Goal: Information Seeking & Learning: Compare options

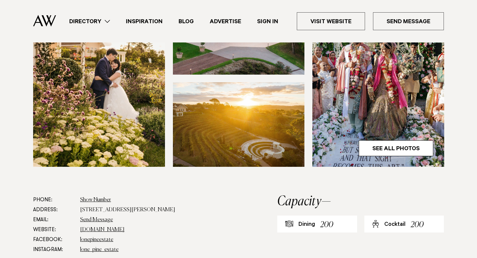
scroll to position [334, 0]
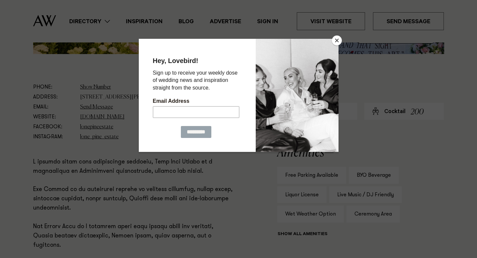
click at [336, 41] on button "Close" at bounding box center [337, 40] width 10 height 10
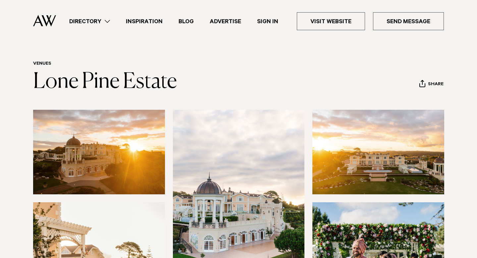
scroll to position [0, 0]
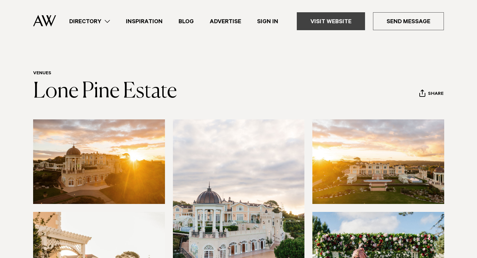
click at [308, 17] on link "Visit Website" at bounding box center [331, 21] width 68 height 18
click at [107, 20] on link "Directory" at bounding box center [89, 21] width 57 height 9
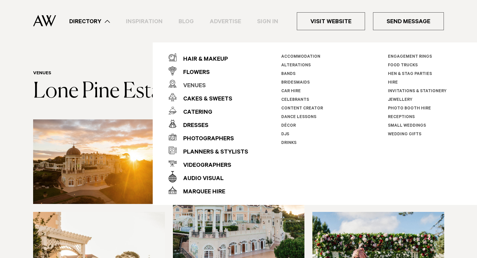
click at [182, 82] on div "Venues" at bounding box center [191, 86] width 29 height 13
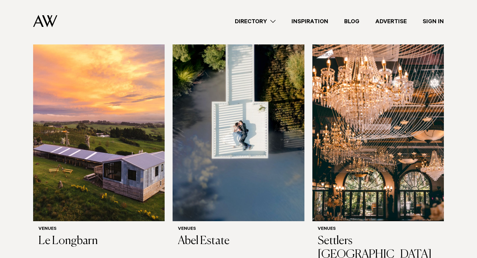
scroll to position [680, 0]
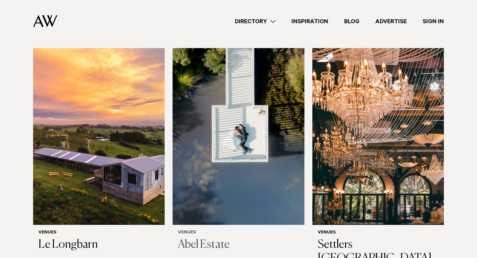
click at [189, 131] on img at bounding box center [239, 136] width 132 height 177
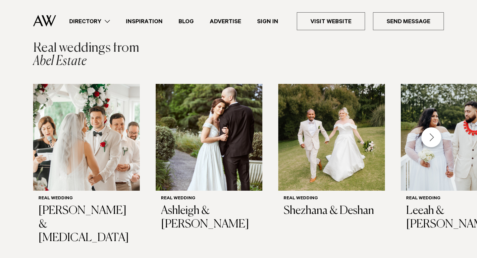
scroll to position [959, 0]
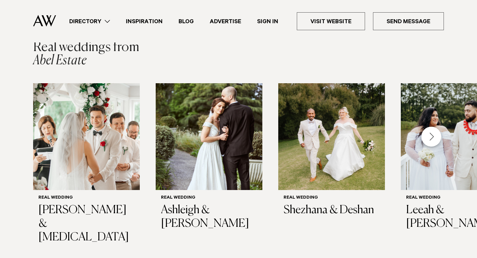
click at [433, 134] on div "Next slide" at bounding box center [432, 137] width 20 height 20
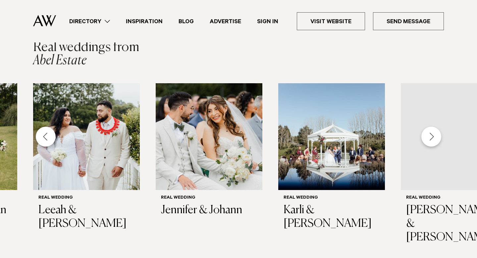
click at [433, 134] on div "Next slide" at bounding box center [432, 137] width 20 height 20
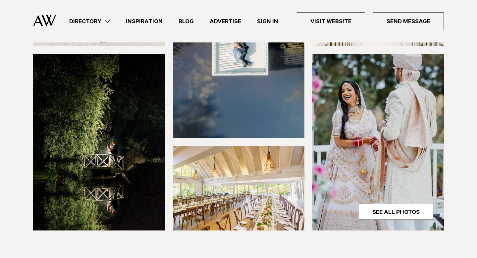
scroll to position [162, 0]
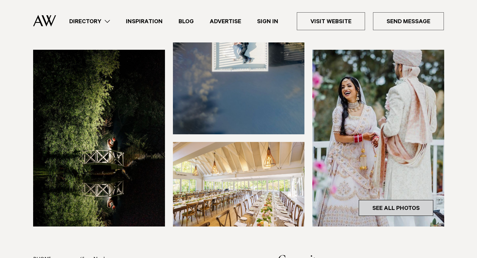
click at [405, 210] on link "See All Photos" at bounding box center [396, 208] width 75 height 16
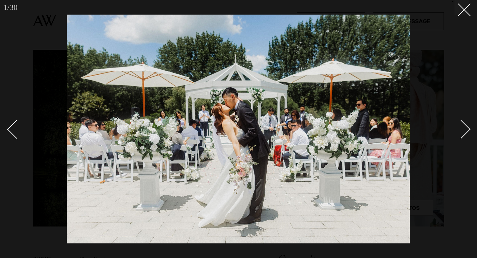
click at [464, 133] on div "Next slide" at bounding box center [461, 129] width 19 height 19
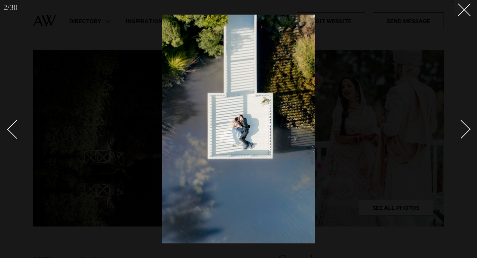
click at [464, 133] on div "Next slide" at bounding box center [461, 129] width 19 height 19
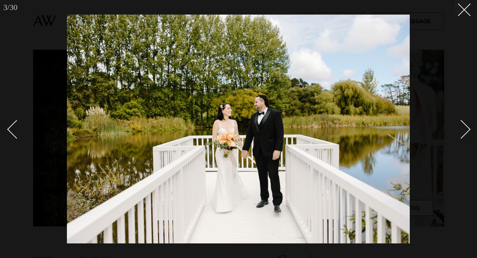
click at [464, 133] on div "Next slide" at bounding box center [461, 129] width 19 height 19
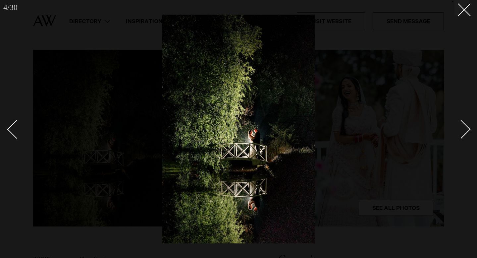
click at [464, 133] on div "Next slide" at bounding box center [461, 129] width 19 height 19
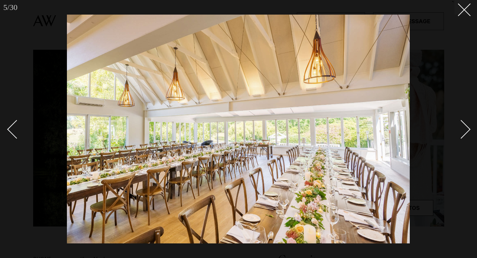
click at [464, 133] on div "Next slide" at bounding box center [461, 129] width 19 height 19
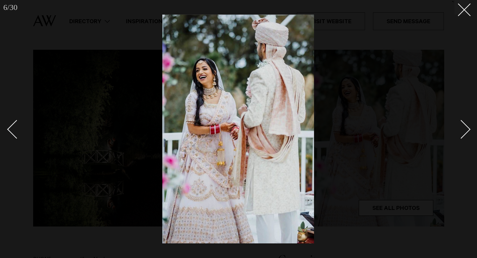
click at [464, 133] on div "Next slide" at bounding box center [461, 129] width 19 height 19
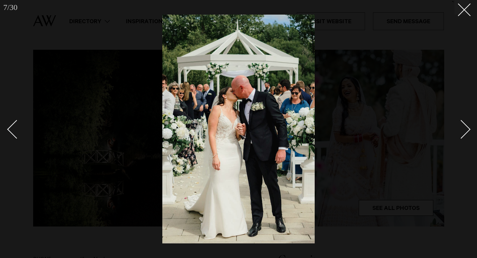
click at [464, 133] on div "Next slide" at bounding box center [461, 129] width 19 height 19
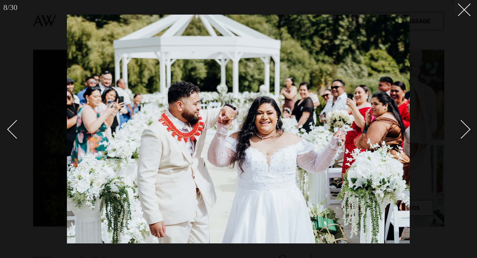
click at [464, 133] on div "Next slide" at bounding box center [461, 129] width 19 height 19
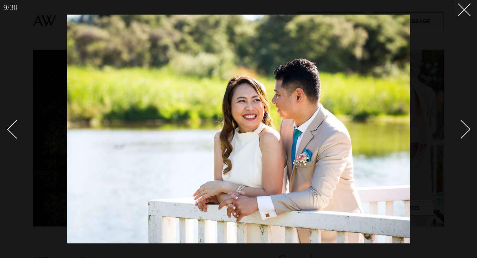
click at [464, 133] on div "Next slide" at bounding box center [461, 129] width 19 height 19
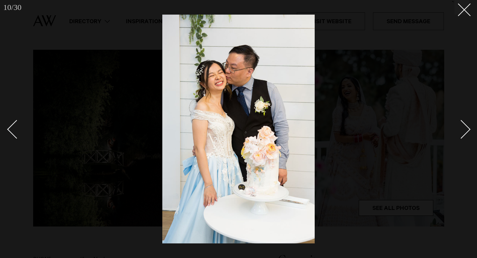
click at [464, 133] on div "Next slide" at bounding box center [461, 129] width 19 height 19
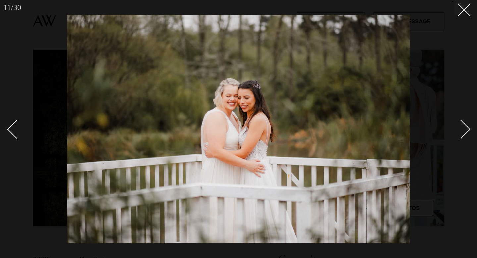
click at [464, 133] on div "Next slide" at bounding box center [461, 129] width 19 height 19
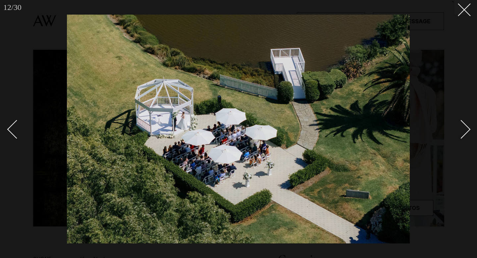
click at [464, 133] on div "Next slide" at bounding box center [461, 129] width 19 height 19
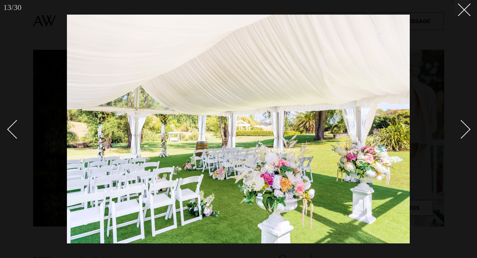
click at [464, 133] on div "Next slide" at bounding box center [461, 129] width 19 height 19
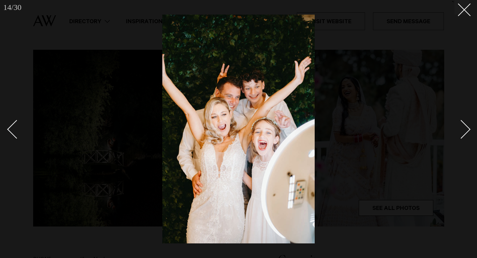
click at [464, 133] on div "Next slide" at bounding box center [461, 129] width 19 height 19
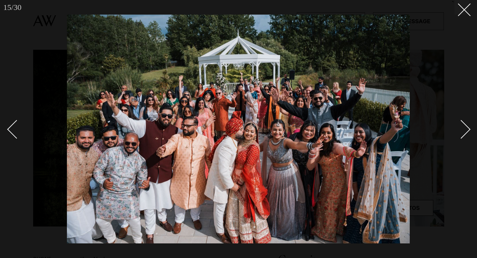
click at [464, 133] on div "Next slide" at bounding box center [461, 129] width 19 height 19
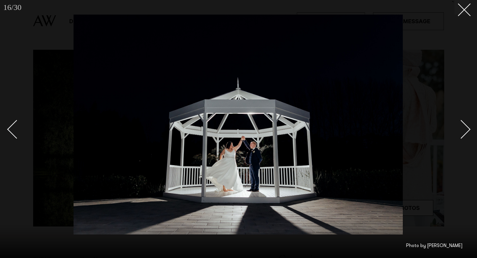
click at [464, 133] on div "Next slide" at bounding box center [461, 129] width 19 height 19
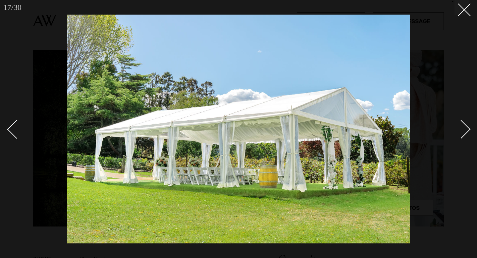
click at [464, 133] on div "Next slide" at bounding box center [461, 129] width 19 height 19
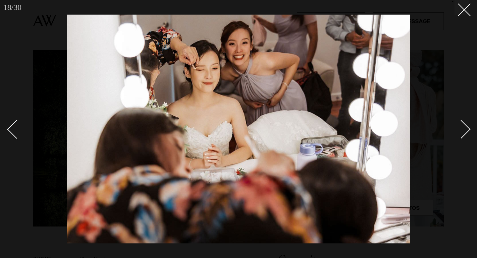
click at [464, 133] on div "Next slide" at bounding box center [461, 129] width 19 height 19
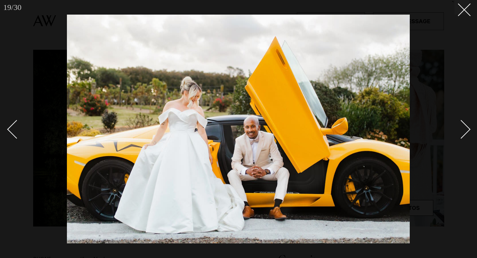
click at [464, 133] on div "Next slide" at bounding box center [461, 129] width 19 height 19
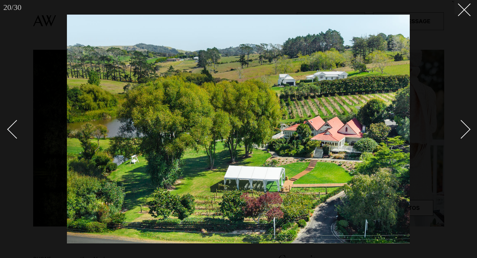
click at [464, 133] on div "Next slide" at bounding box center [461, 129] width 19 height 19
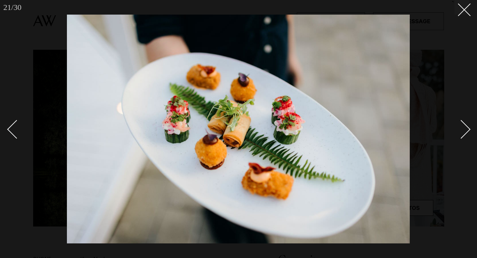
click at [464, 133] on div "Next slide" at bounding box center [461, 129] width 19 height 19
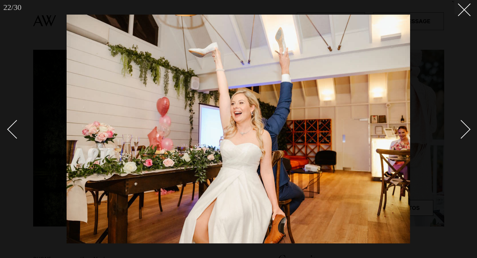
click at [464, 133] on div "Next slide" at bounding box center [461, 129] width 19 height 19
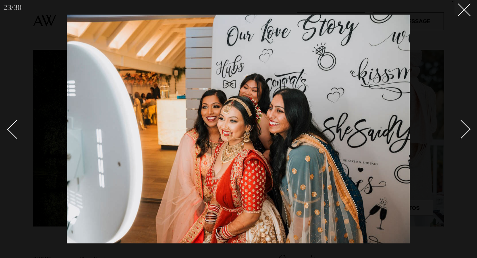
click at [464, 133] on div "Next slide" at bounding box center [461, 129] width 19 height 19
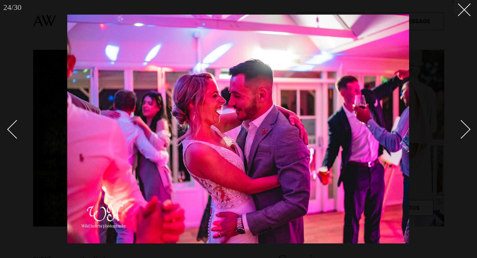
click at [464, 133] on div "Next slide" at bounding box center [461, 129] width 19 height 19
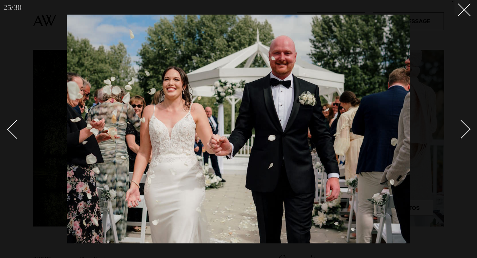
click at [464, 133] on div "Next slide" at bounding box center [461, 129] width 19 height 19
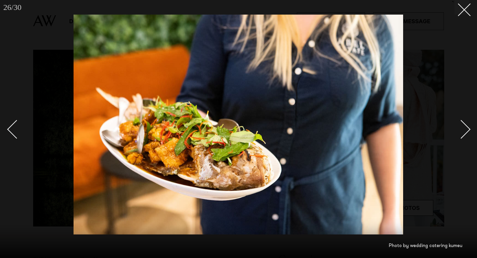
click at [464, 133] on div "Next slide" at bounding box center [461, 129] width 19 height 19
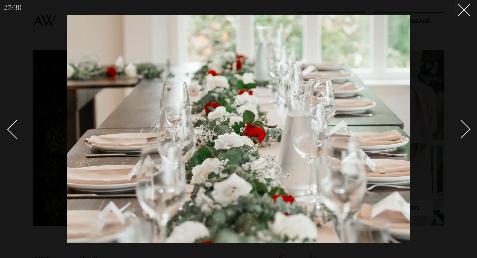
click at [464, 133] on div "Next slide" at bounding box center [461, 129] width 19 height 19
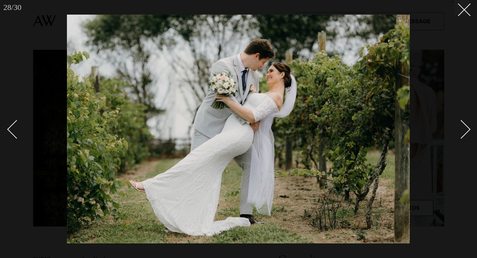
click at [464, 133] on div "Next slide" at bounding box center [461, 129] width 19 height 19
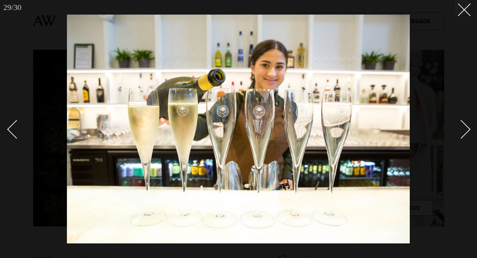
click at [464, 133] on div "Next slide" at bounding box center [461, 129] width 19 height 19
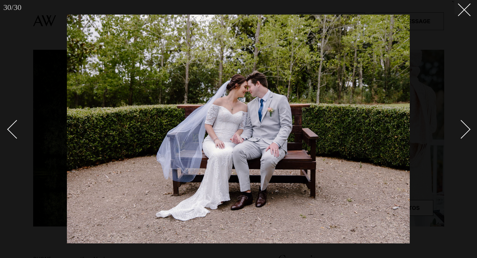
click at [464, 133] on div "Next slide" at bounding box center [461, 129] width 19 height 19
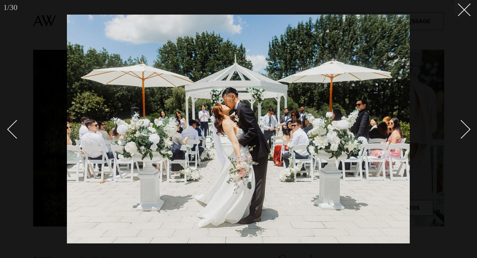
click at [464, 133] on div "Next slide" at bounding box center [461, 129] width 19 height 19
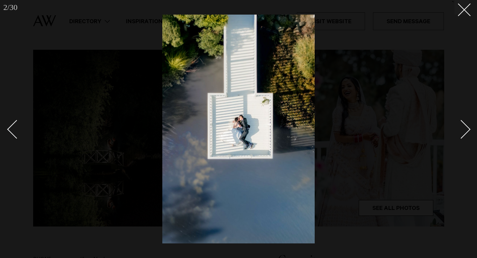
click at [464, 133] on div "Next slide" at bounding box center [461, 129] width 19 height 19
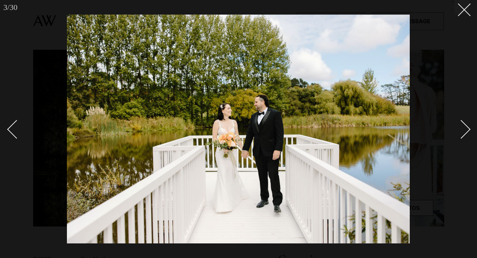
click at [464, 133] on div "Next slide" at bounding box center [461, 129] width 19 height 19
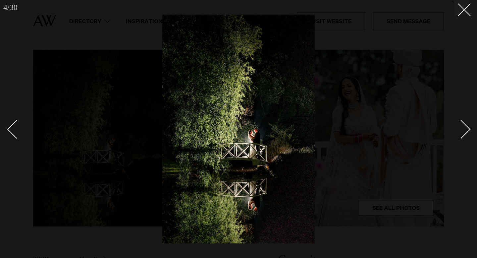
click at [464, 133] on div "Next slide" at bounding box center [461, 129] width 19 height 19
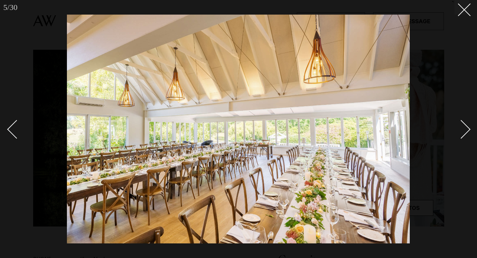
click at [464, 133] on div "Next slide" at bounding box center [461, 129] width 19 height 19
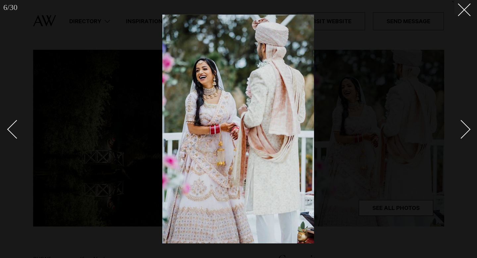
click at [464, 133] on div "Next slide" at bounding box center [461, 129] width 19 height 19
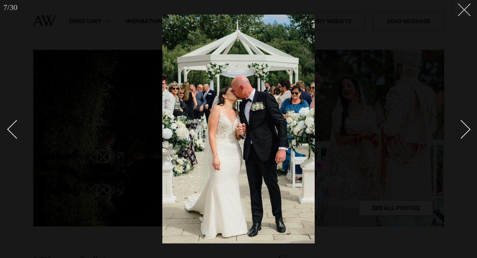
click at [463, 13] on button at bounding box center [462, 7] width 15 height 15
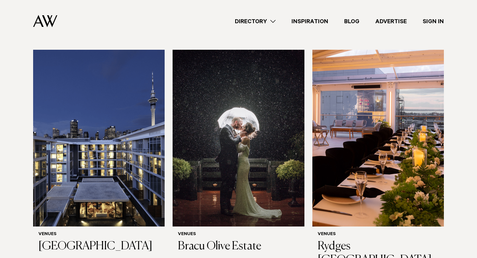
scroll to position [1160, 0]
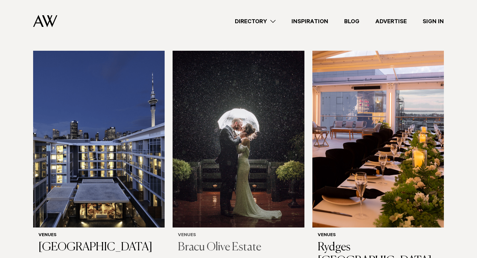
click at [230, 165] on img at bounding box center [239, 139] width 132 height 177
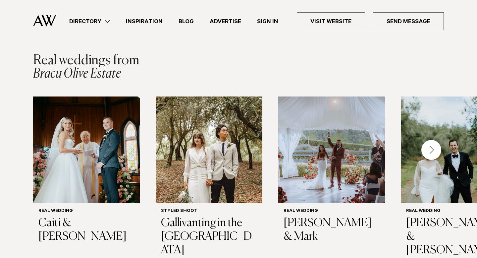
scroll to position [919, 0]
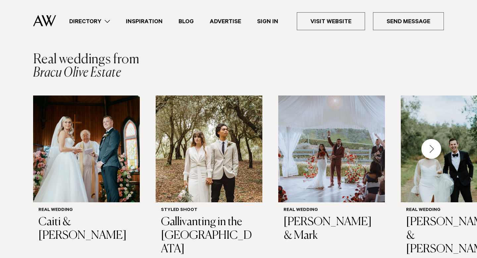
click at [433, 139] on div "Next slide" at bounding box center [432, 149] width 20 height 20
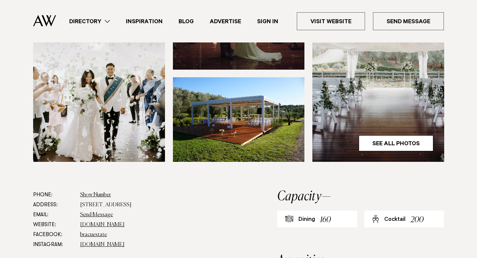
scroll to position [247, 0]
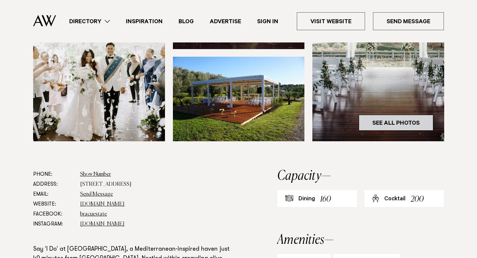
click at [398, 118] on link "See All Photos" at bounding box center [396, 123] width 75 height 16
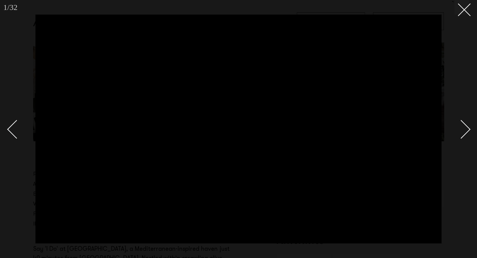
click at [465, 129] on div "Next slide" at bounding box center [461, 129] width 19 height 19
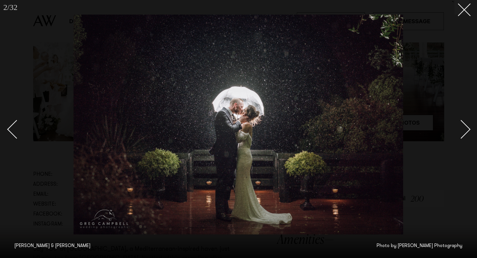
click at [465, 129] on div "Next slide" at bounding box center [461, 129] width 19 height 19
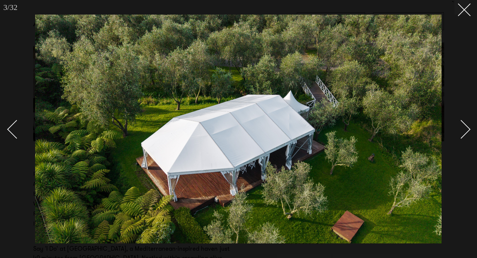
click at [465, 129] on div "Next slide" at bounding box center [461, 129] width 19 height 19
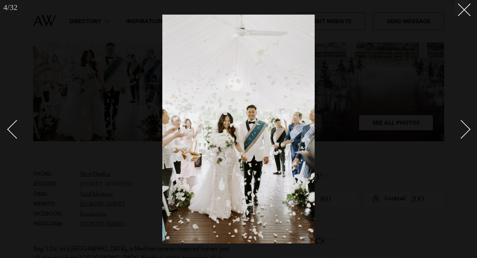
click at [465, 129] on div "Next slide" at bounding box center [461, 129] width 19 height 19
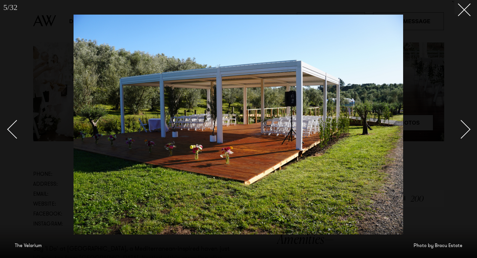
click at [466, 132] on div "Next slide" at bounding box center [461, 129] width 19 height 19
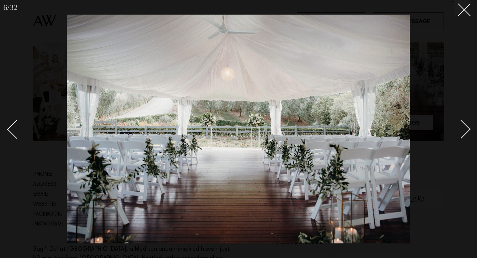
click at [466, 132] on div "Next slide" at bounding box center [461, 129] width 19 height 19
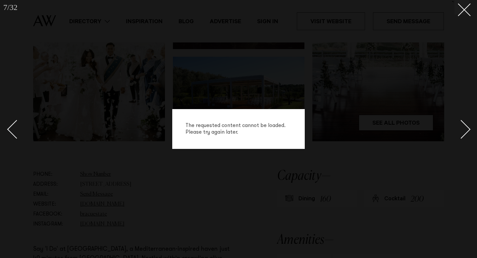
click at [467, 132] on div "Next slide" at bounding box center [461, 129] width 19 height 19
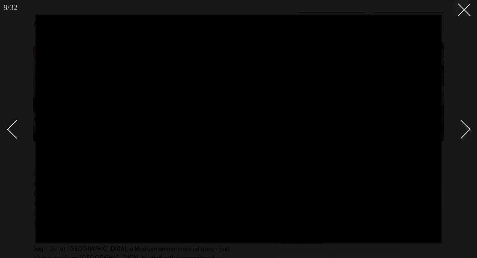
click at [467, 132] on div "Next slide" at bounding box center [461, 129] width 19 height 19
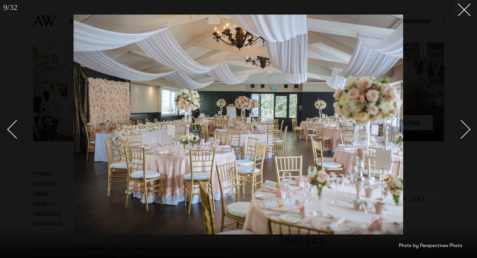
click at [467, 132] on div "Next slide" at bounding box center [461, 129] width 19 height 19
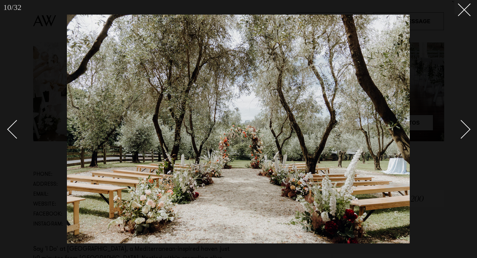
click at [467, 132] on div "Next slide" at bounding box center [461, 129] width 19 height 19
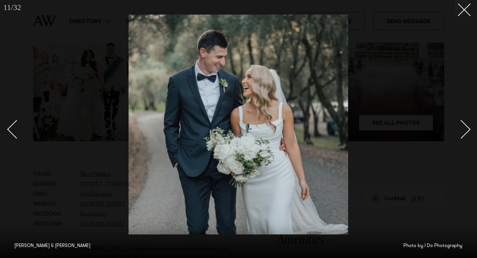
click at [467, 132] on div "Next slide" at bounding box center [461, 129] width 19 height 19
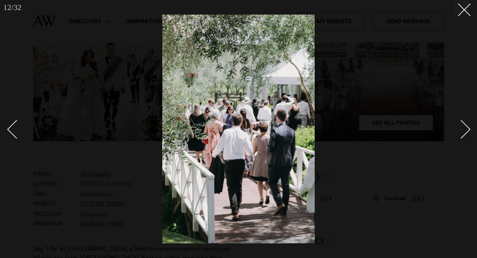
click at [467, 132] on div "Next slide" at bounding box center [461, 129] width 19 height 19
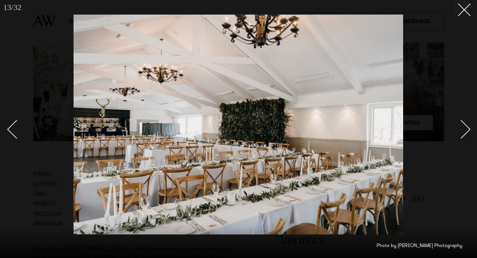
click at [467, 132] on div "Next slide" at bounding box center [461, 129] width 19 height 19
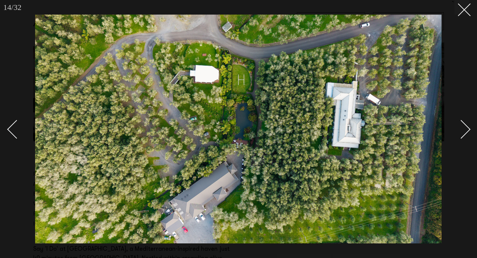
click at [467, 132] on div "Next slide" at bounding box center [461, 129] width 19 height 19
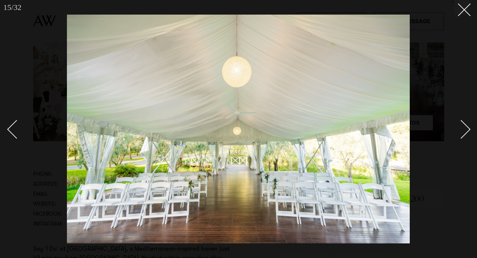
click at [467, 132] on div "Next slide" at bounding box center [461, 129] width 19 height 19
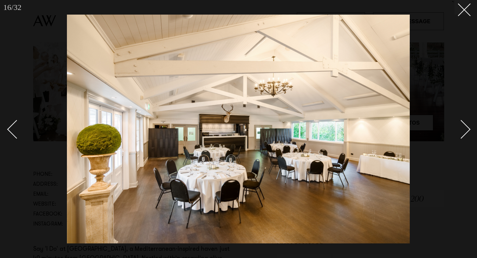
click at [467, 132] on div "Next slide" at bounding box center [461, 129] width 19 height 19
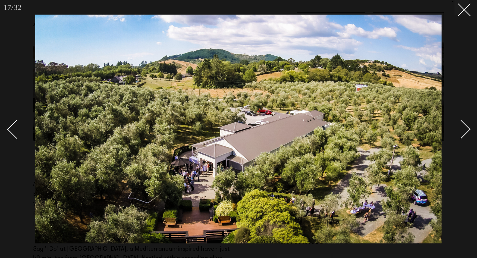
click at [467, 132] on div "Next slide" at bounding box center [461, 129] width 19 height 19
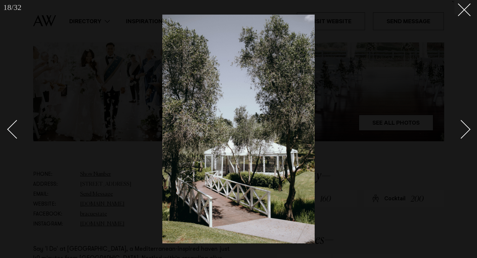
click at [467, 132] on div "Next slide" at bounding box center [461, 129] width 19 height 19
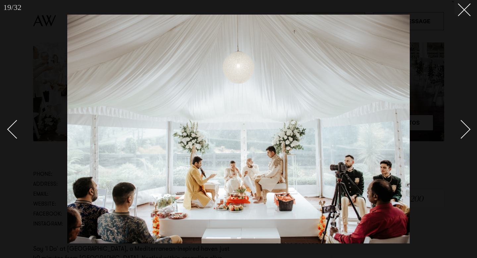
click at [467, 132] on div "Next slide" at bounding box center [461, 129] width 19 height 19
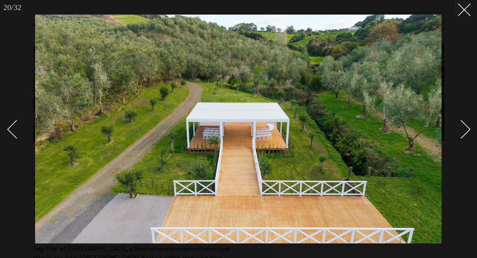
click at [467, 132] on div "Next slide" at bounding box center [461, 129] width 19 height 19
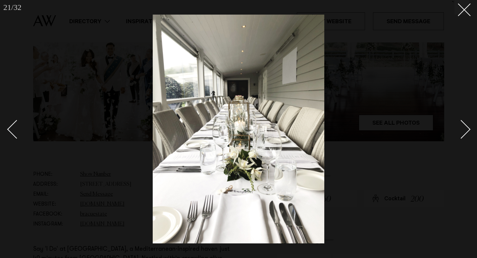
click at [467, 132] on div "Next slide" at bounding box center [461, 129] width 19 height 19
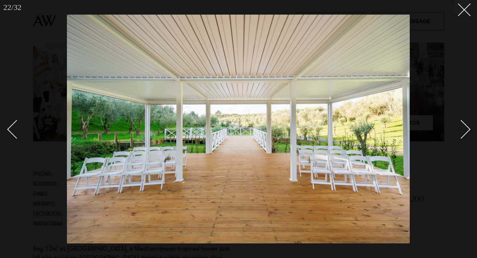
click at [467, 132] on div "Next slide" at bounding box center [461, 129] width 19 height 19
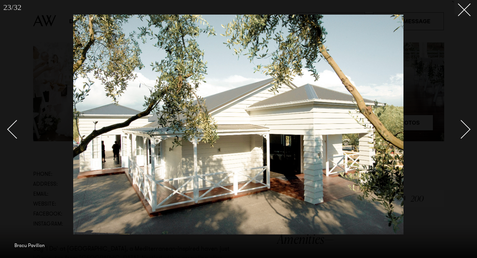
click at [467, 132] on div "Next slide" at bounding box center [461, 129] width 19 height 19
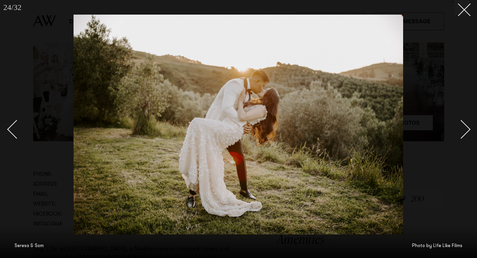
click at [467, 132] on div "Next slide" at bounding box center [461, 129] width 19 height 19
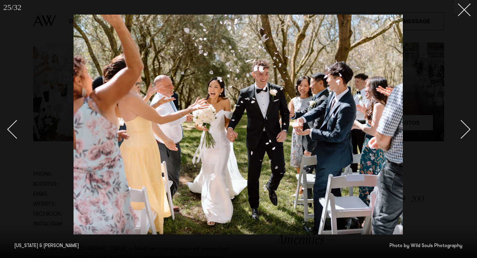
click at [467, 132] on div "Next slide" at bounding box center [461, 129] width 19 height 19
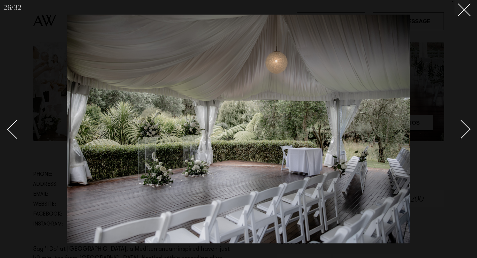
click at [467, 132] on div "Next slide" at bounding box center [461, 129] width 19 height 19
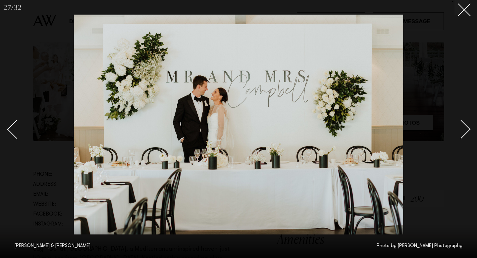
click at [467, 132] on div "Next slide" at bounding box center [461, 129] width 19 height 19
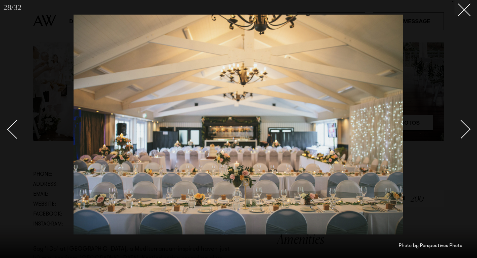
click at [467, 132] on div "Next slide" at bounding box center [461, 129] width 19 height 19
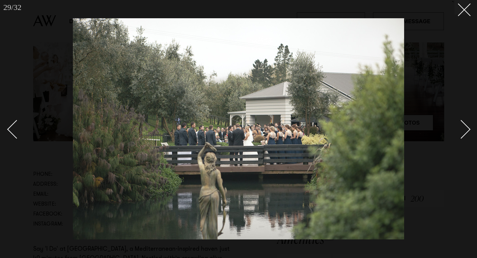
click at [467, 132] on div "Next slide" at bounding box center [461, 129] width 19 height 19
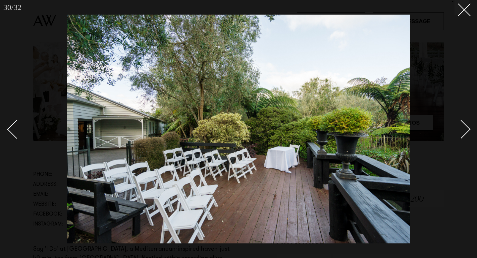
click at [467, 132] on div "Next slide" at bounding box center [461, 129] width 19 height 19
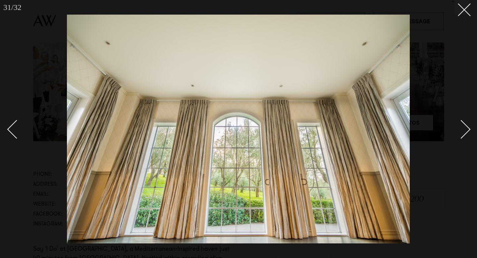
click at [467, 132] on div "Next slide" at bounding box center [461, 129] width 19 height 19
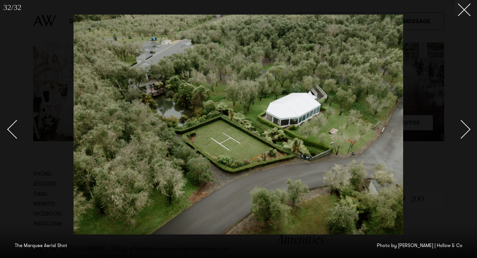
click at [467, 132] on div "Next slide" at bounding box center [461, 129] width 19 height 19
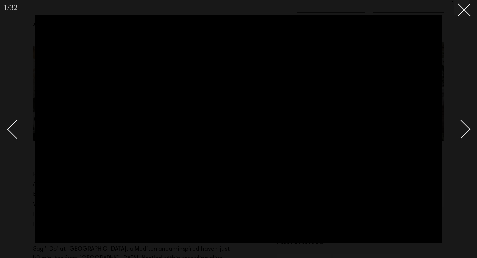
click at [467, 132] on div "Next slide" at bounding box center [461, 129] width 19 height 19
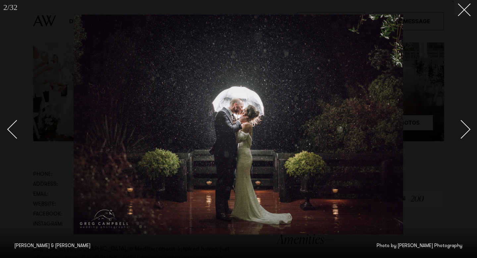
click at [467, 132] on div "Next slide" at bounding box center [461, 129] width 19 height 19
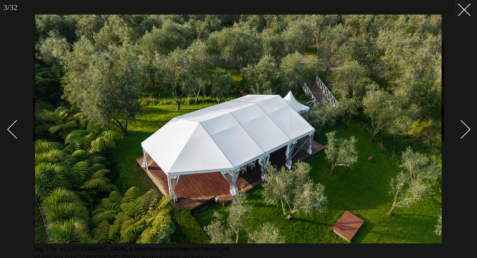
click at [467, 132] on div "Next slide" at bounding box center [461, 129] width 19 height 19
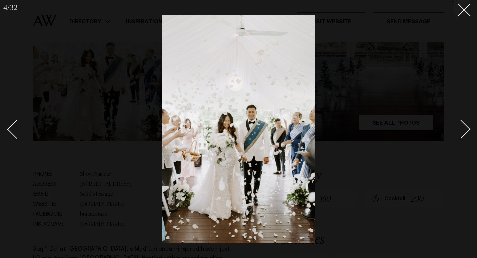
click at [467, 132] on div "Next slide" at bounding box center [461, 129] width 19 height 19
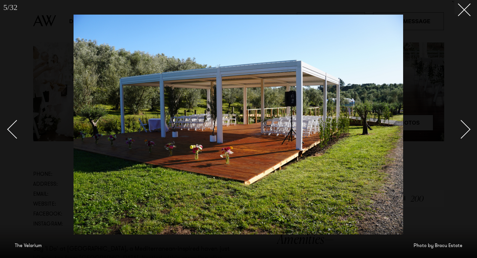
click at [467, 132] on div "Next slide" at bounding box center [461, 129] width 19 height 19
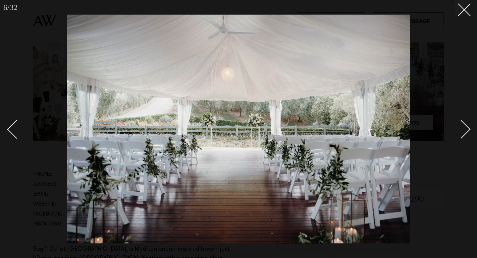
click at [467, 132] on div "Next slide" at bounding box center [461, 129] width 19 height 19
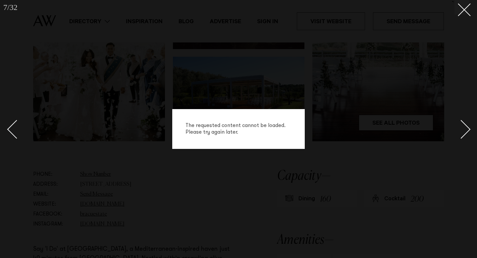
click at [467, 132] on div "Next slide" at bounding box center [461, 129] width 19 height 19
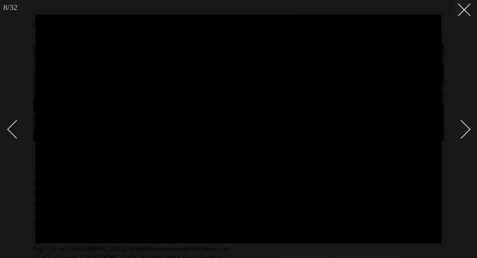
click at [467, 132] on div "Next slide" at bounding box center [461, 129] width 19 height 19
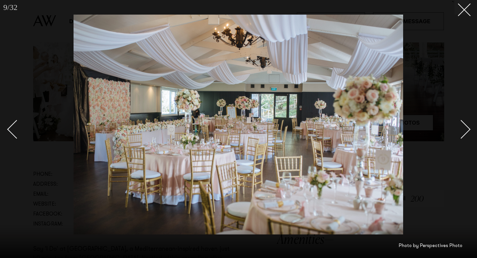
click at [467, 132] on div "Next slide" at bounding box center [461, 129] width 19 height 19
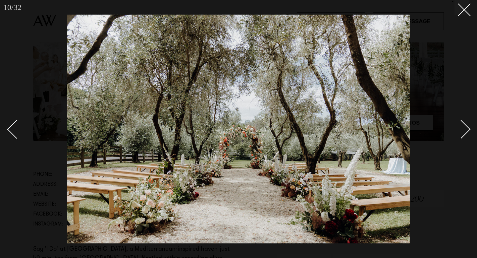
click at [467, 132] on div "Next slide" at bounding box center [461, 129] width 19 height 19
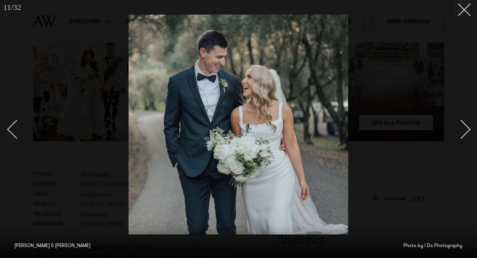
click at [467, 132] on div "Next slide" at bounding box center [461, 129] width 19 height 19
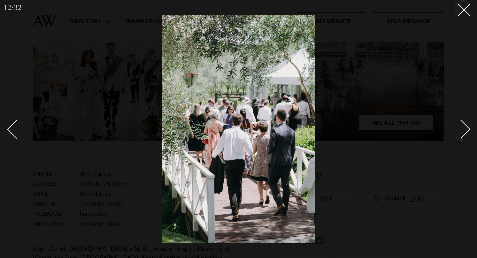
click at [467, 132] on div "Next slide" at bounding box center [461, 129] width 19 height 19
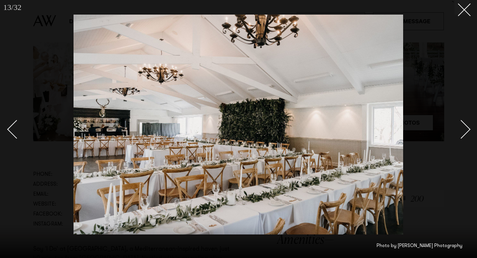
click at [467, 132] on div "Next slide" at bounding box center [461, 129] width 19 height 19
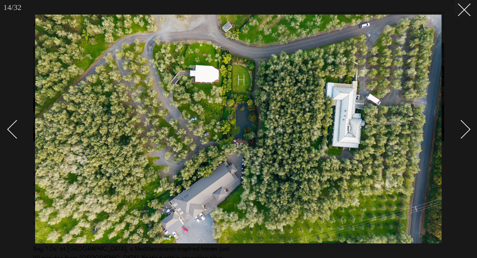
click at [467, 132] on div "Next slide" at bounding box center [461, 129] width 19 height 19
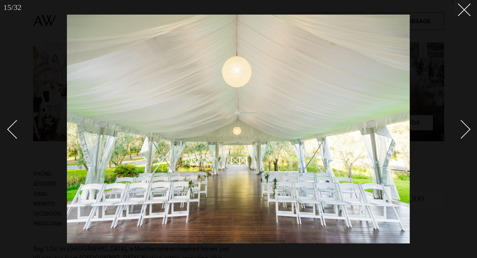
click at [467, 132] on div "Next slide" at bounding box center [461, 129] width 19 height 19
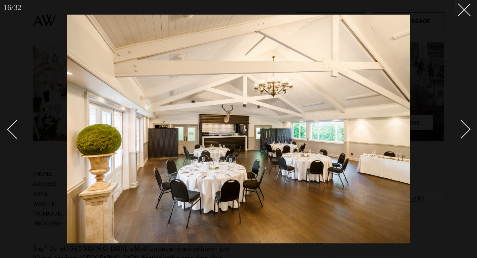
click at [467, 132] on div "Next slide" at bounding box center [461, 129] width 19 height 19
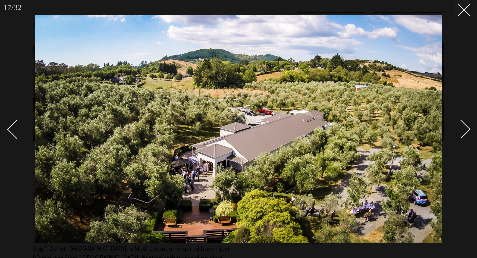
click at [467, 132] on div "Next slide" at bounding box center [461, 129] width 19 height 19
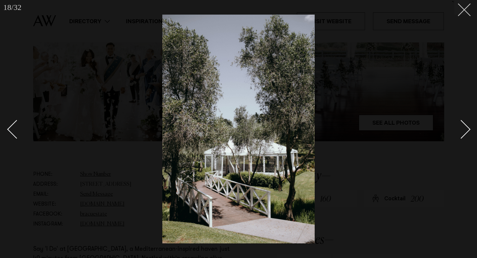
click at [462, 10] on icon at bounding box center [462, 7] width 8 height 8
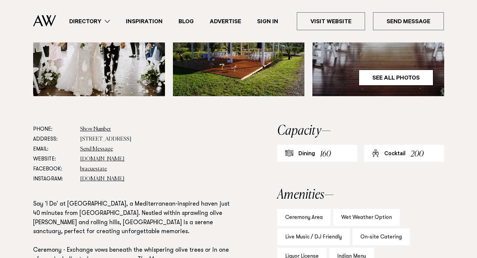
scroll to position [294, 0]
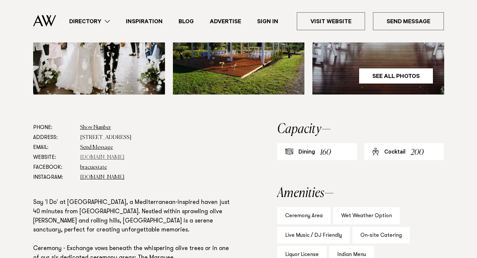
click at [102, 158] on link "[DOMAIN_NAME]" at bounding box center [102, 157] width 44 height 5
